Goal: Use online tool/utility: Use online tool/utility

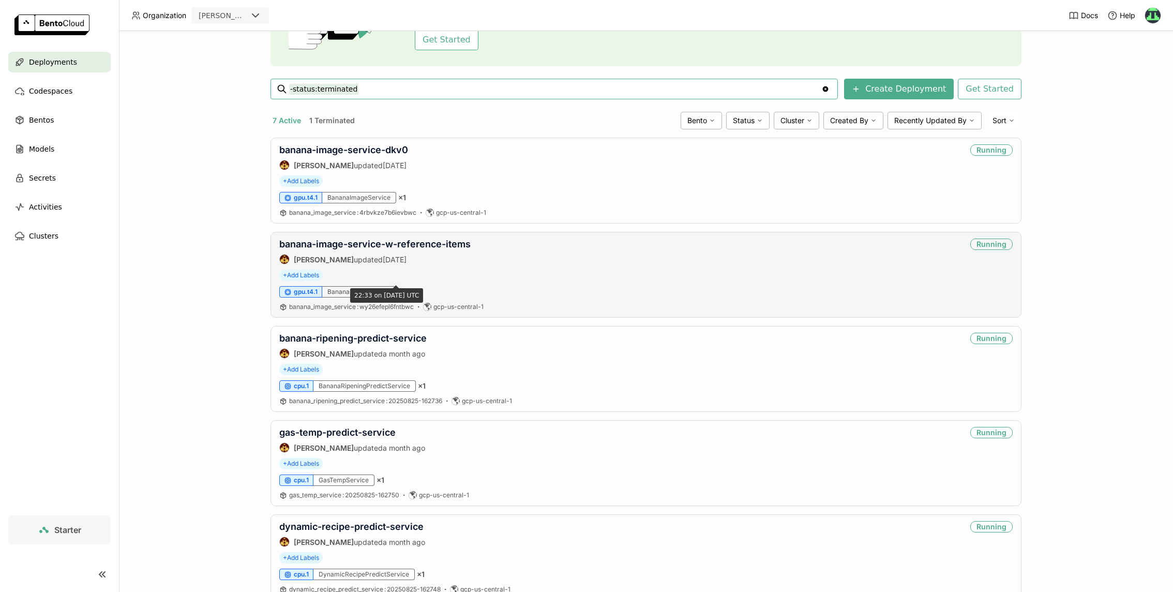
scroll to position [118, 0]
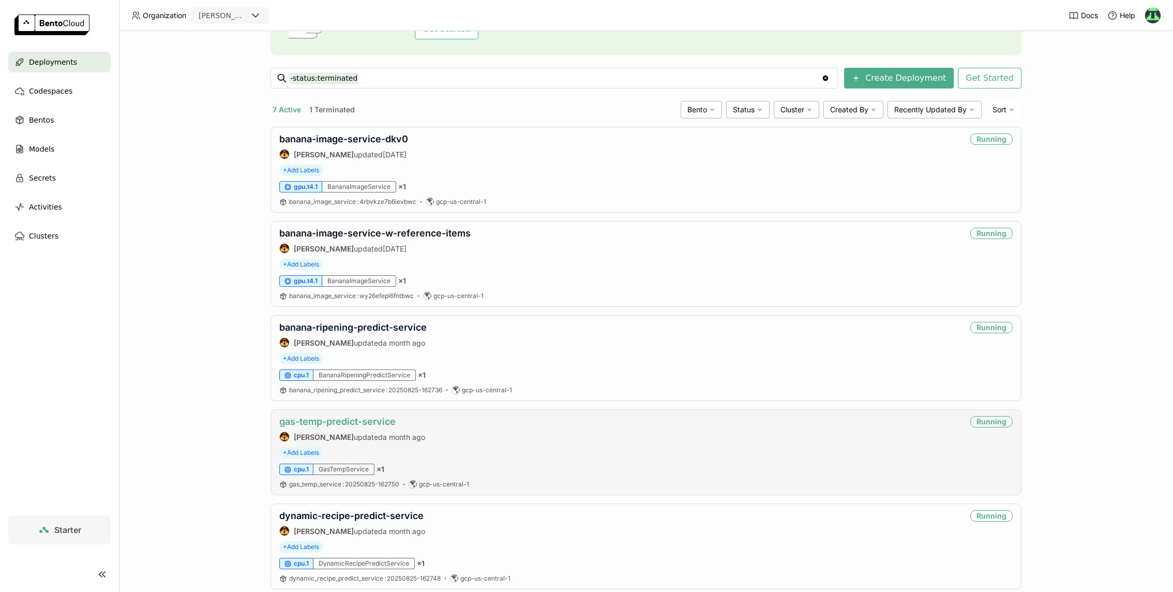
click at [353, 416] on link "gas-temp-predict-service" at bounding box center [337, 421] width 116 height 11
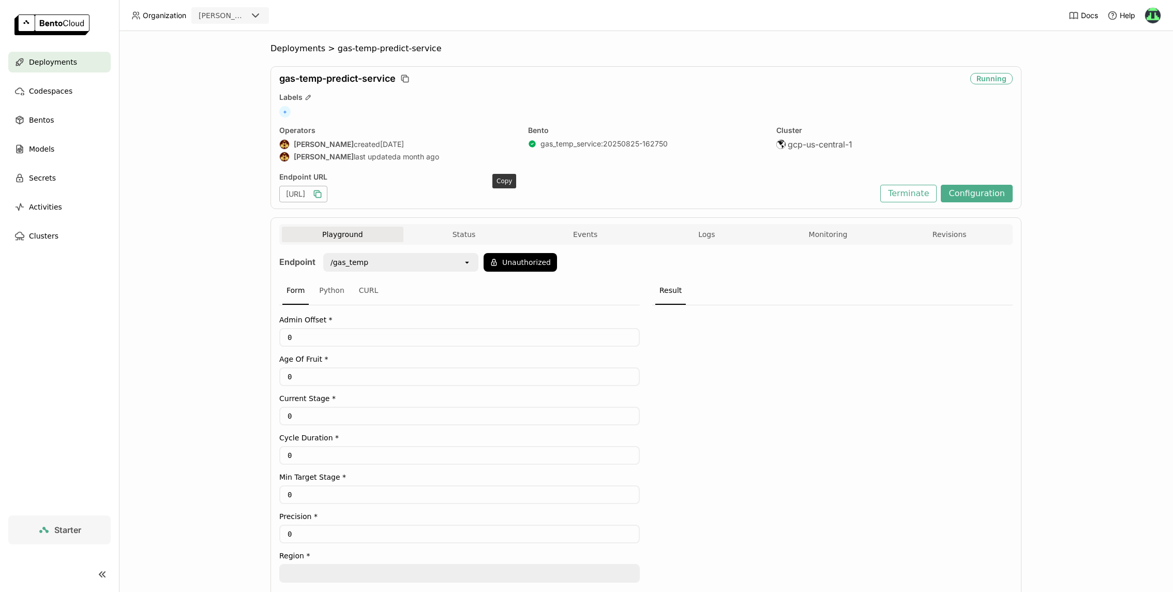
click at [323, 194] on icon "button" at bounding box center [317, 194] width 10 height 10
click at [323, 197] on icon "button" at bounding box center [317, 194] width 10 height 10
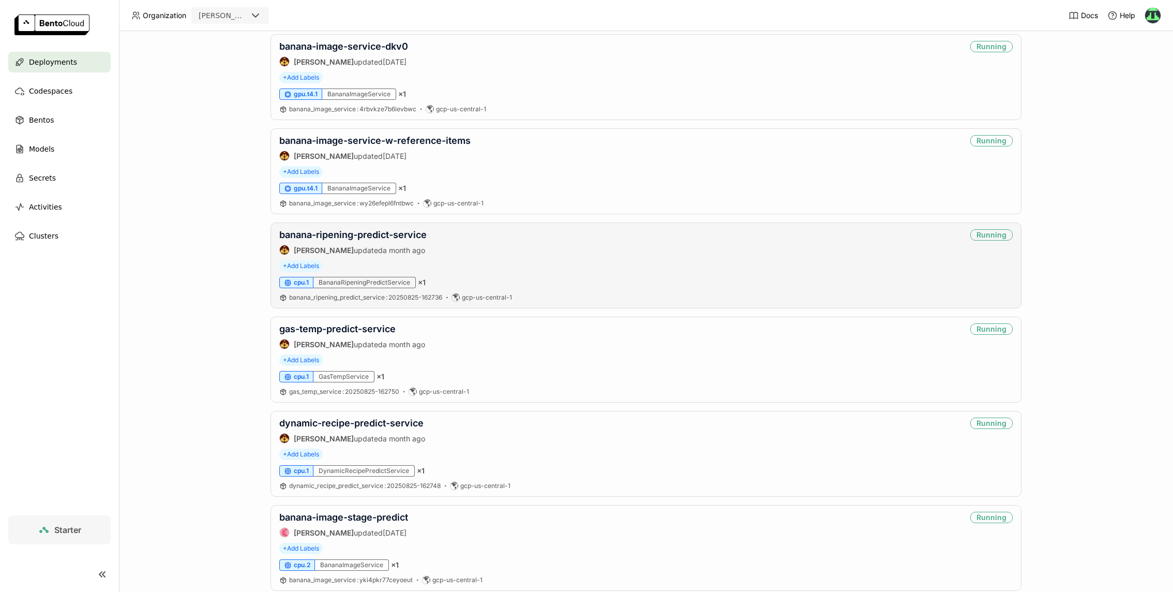
scroll to position [208, 0]
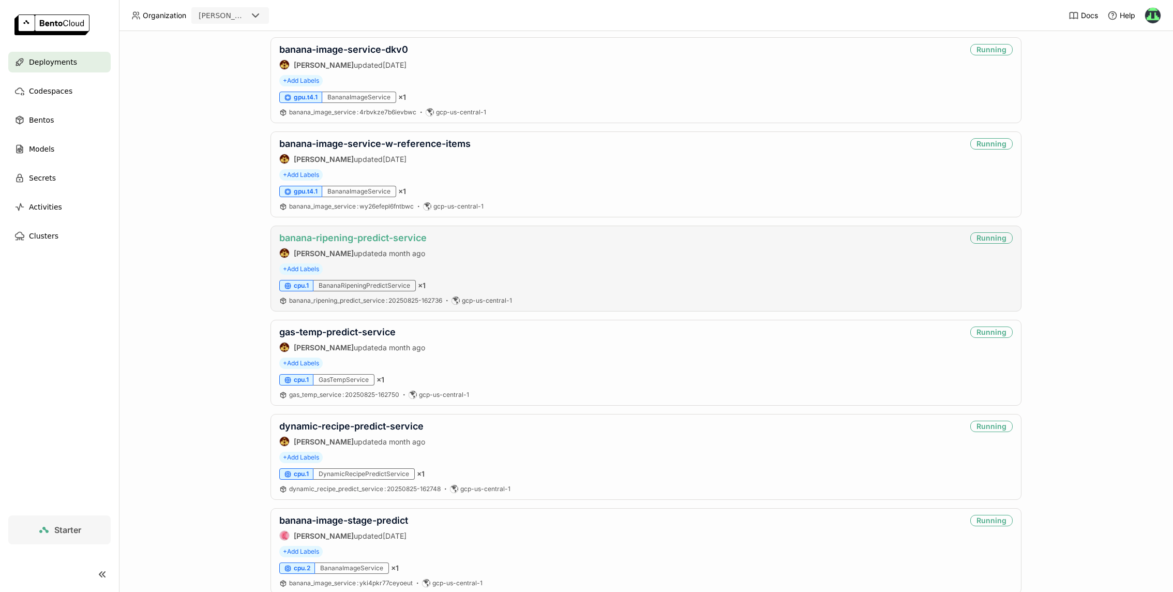
click at [389, 241] on link "banana-ripening-predict-service" at bounding box center [352, 237] width 147 height 11
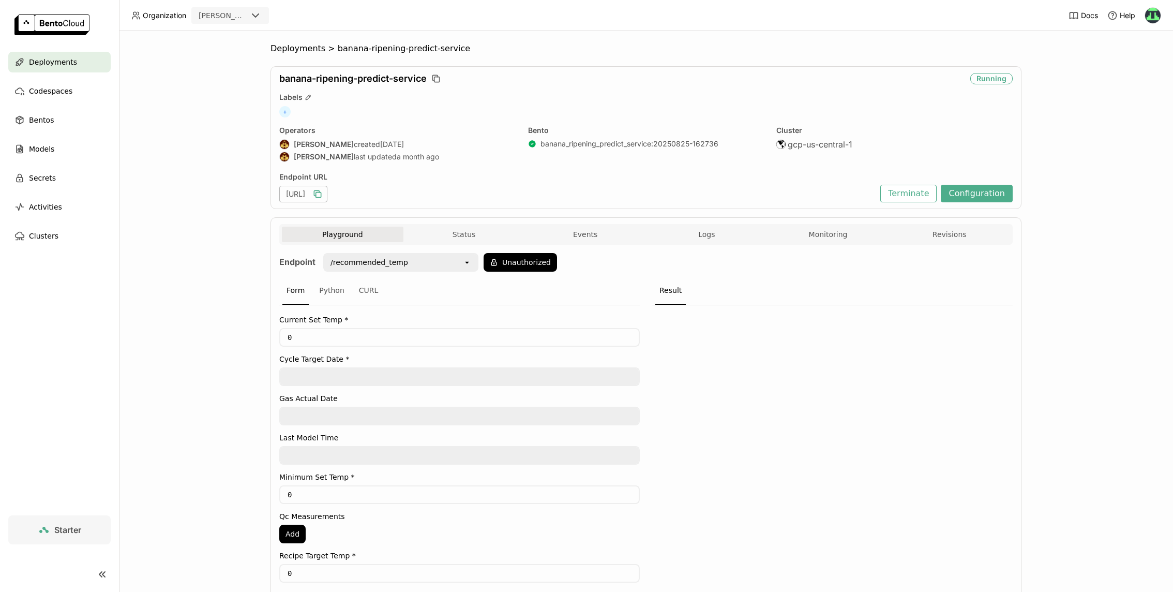
click at [321, 193] on icon "button" at bounding box center [318, 194] width 5 height 5
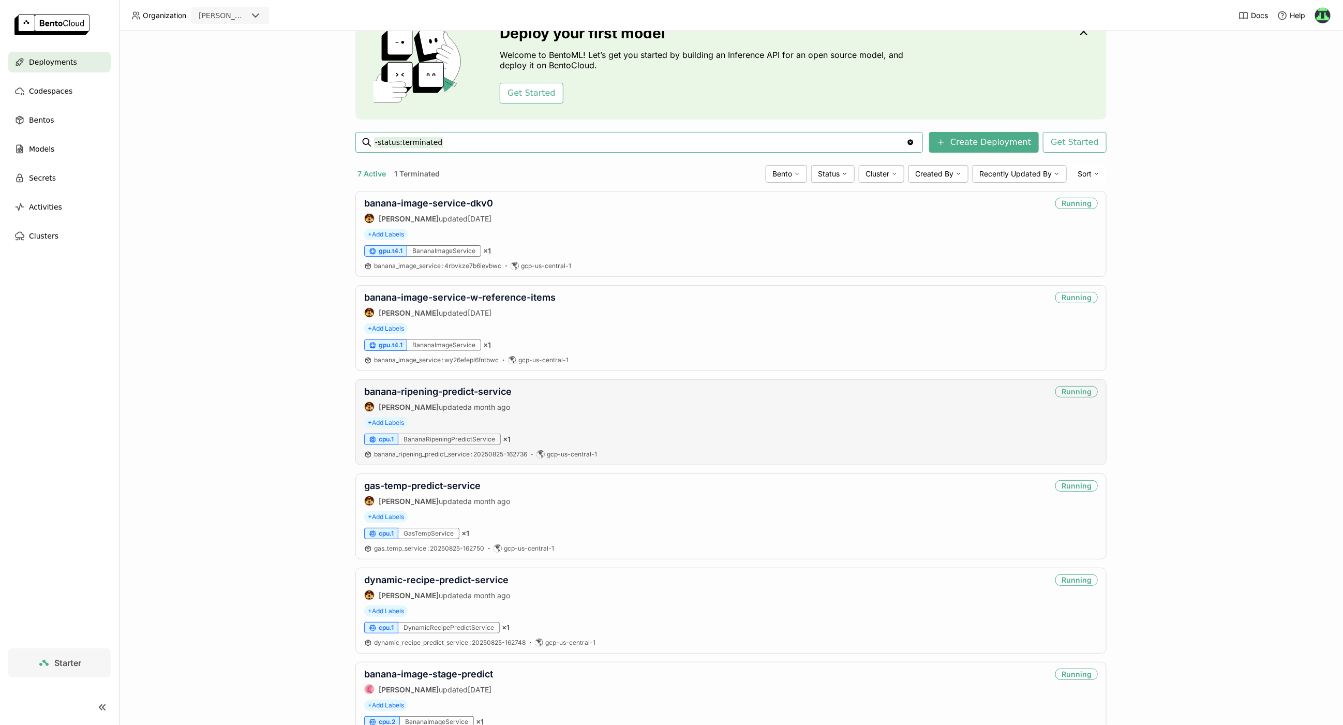
scroll to position [75, 0]
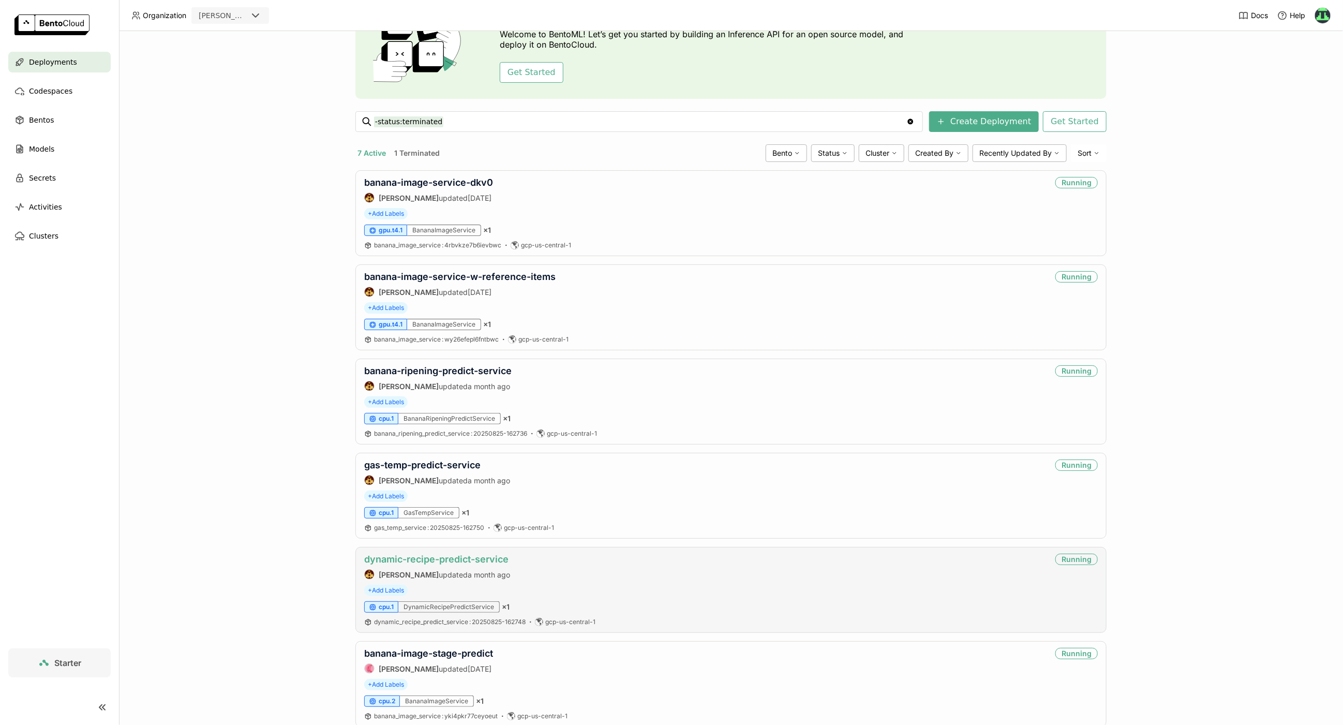
click at [433, 556] on link "dynamic-recipe-predict-service" at bounding box center [436, 558] width 144 height 11
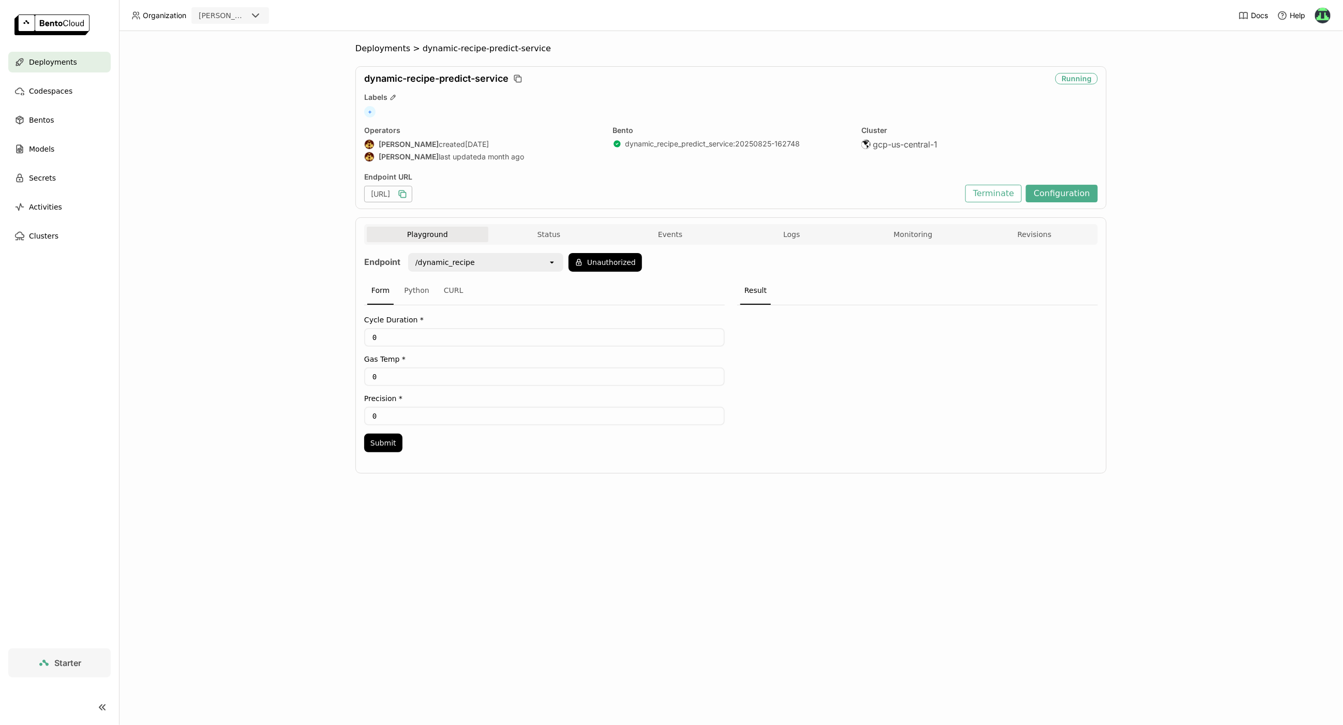
click at [408, 194] on icon "button" at bounding box center [402, 194] width 10 height 10
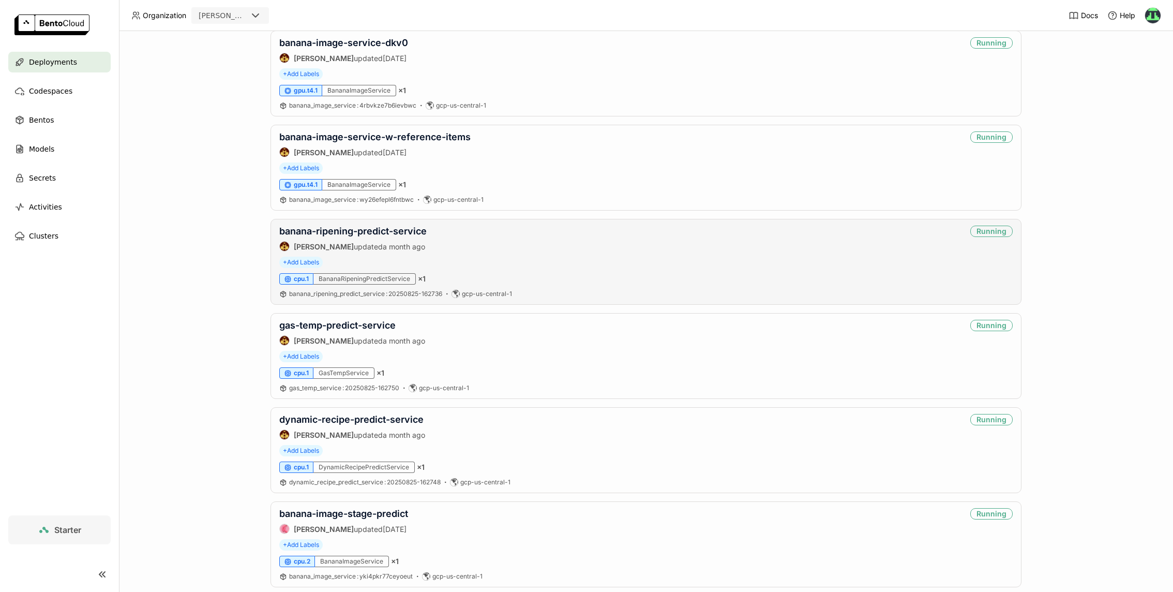
scroll to position [225, 0]
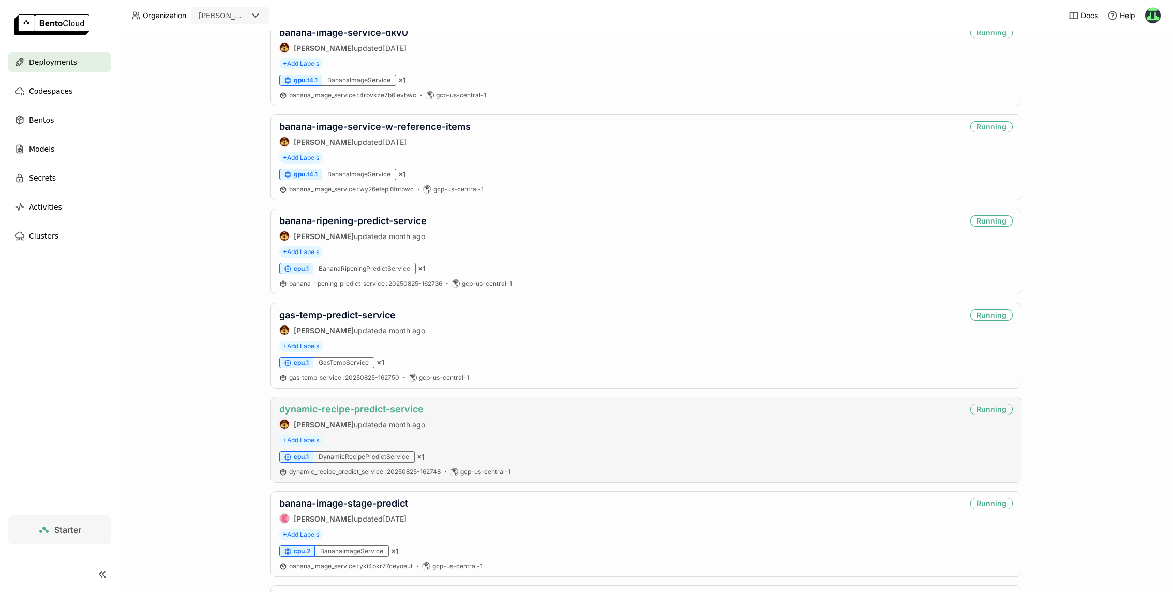
click at [377, 405] on link "dynamic-recipe-predict-service" at bounding box center [351, 408] width 144 height 11
